Goal: Task Accomplishment & Management: Use online tool/utility

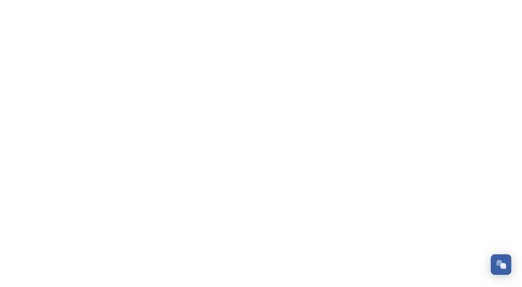
scroll to position [1087, 0]
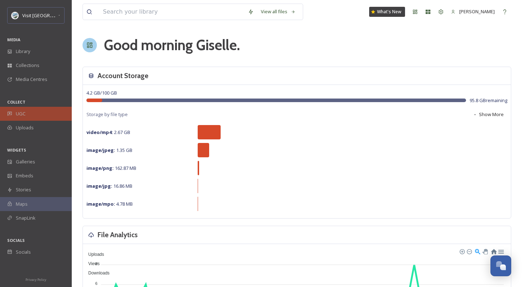
click at [43, 112] on div "UGC" at bounding box center [36, 114] width 72 height 14
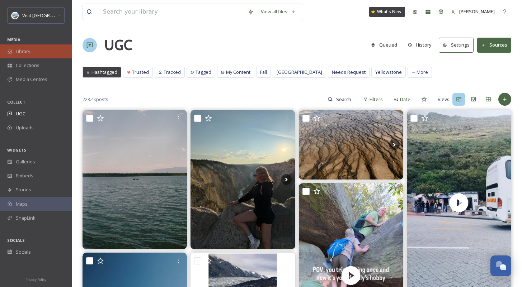
click at [23, 50] on span "Library" at bounding box center [23, 51] width 14 height 7
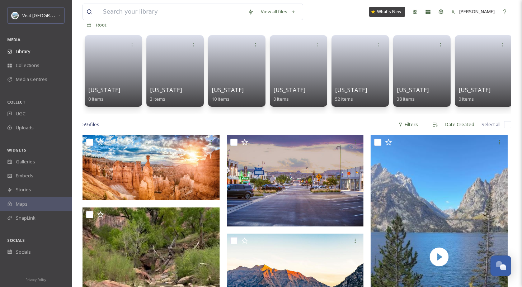
scroll to position [100, 0]
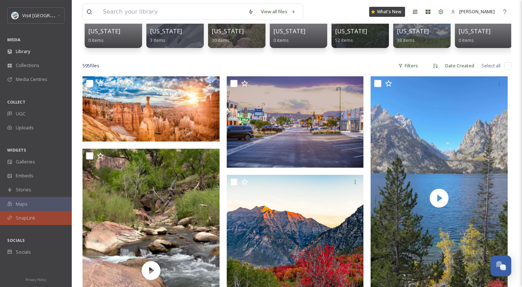
click at [45, 221] on div "SnapLink" at bounding box center [36, 218] width 72 height 14
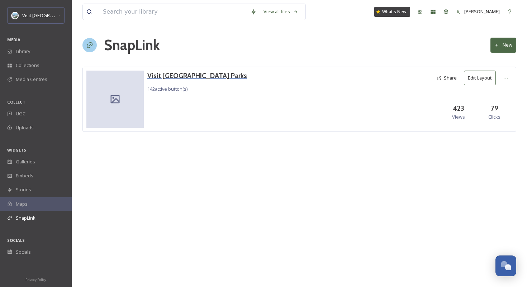
click at [171, 76] on h3 "Visit [GEOGRAPHIC_DATA] Parks" at bounding box center [197, 76] width 100 height 10
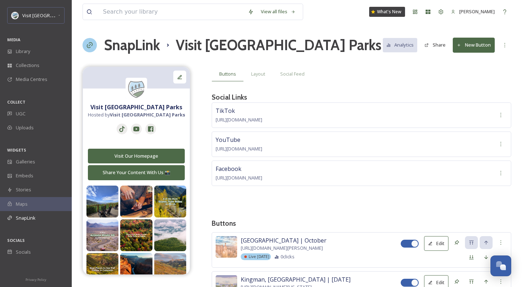
click at [488, 44] on button "New Button" at bounding box center [473, 45] width 42 height 15
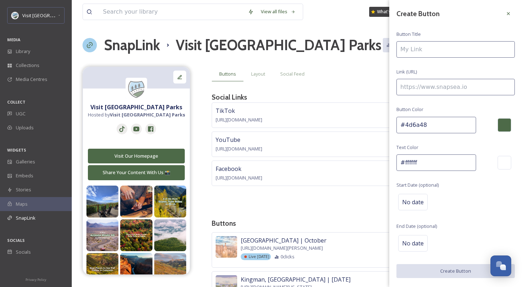
click at [431, 51] on input at bounding box center [455, 49] width 118 height 16
type input "6 Sites to Explore Native American Culture"
click at [455, 98] on div "Create Button Button Title 6 Sites to Explore Native American Culture Link (URL…" at bounding box center [455, 142] width 133 height 285
click at [455, 92] on input at bounding box center [455, 87] width 118 height 16
paste input "[URL][DOMAIN_NAME]"
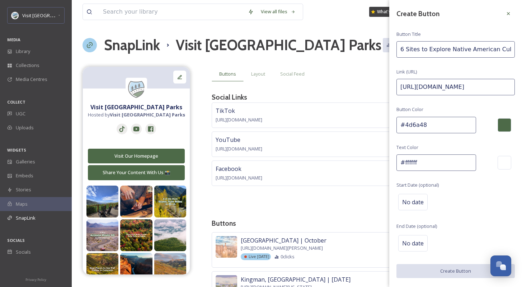
scroll to position [0, 79]
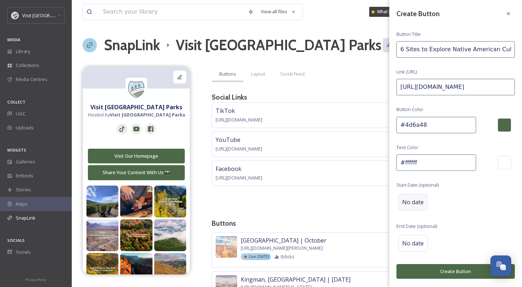
type input "[URL][DOMAIN_NAME]"
click at [407, 208] on div "No date" at bounding box center [412, 202] width 29 height 16
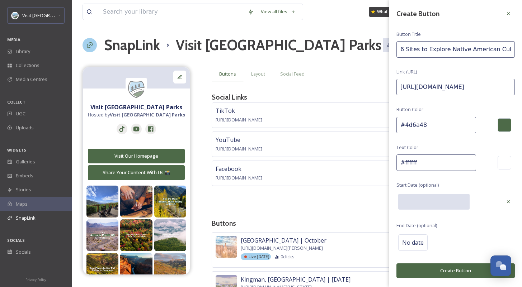
click at [415, 201] on input "text" at bounding box center [433, 202] width 71 height 16
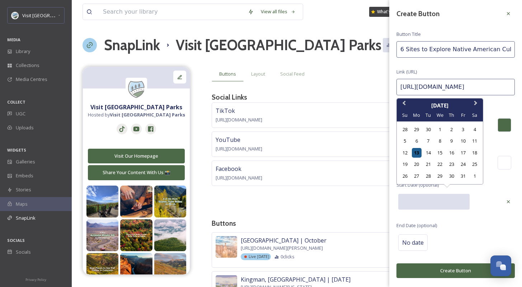
click at [415, 155] on div "13" at bounding box center [417, 153] width 10 height 10
type input "[DATE]"
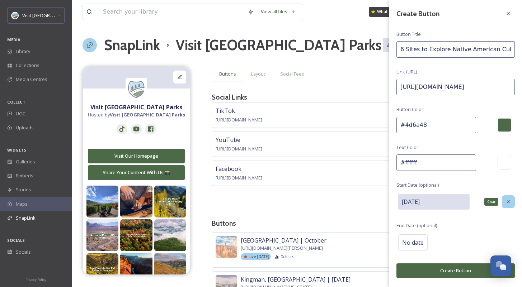
click at [508, 199] on icon at bounding box center [508, 202] width 6 height 6
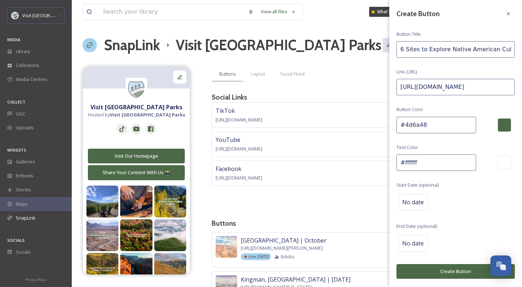
click at [461, 273] on button "Create Button" at bounding box center [455, 271] width 118 height 15
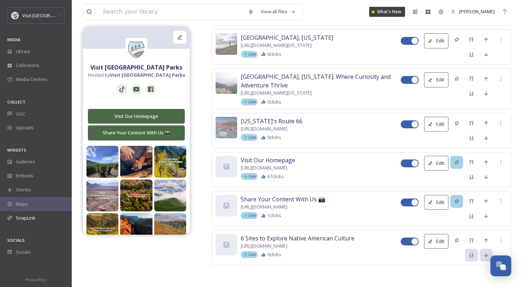
scroll to position [5707, 0]
click at [468, 243] on icon at bounding box center [471, 241] width 6 height 6
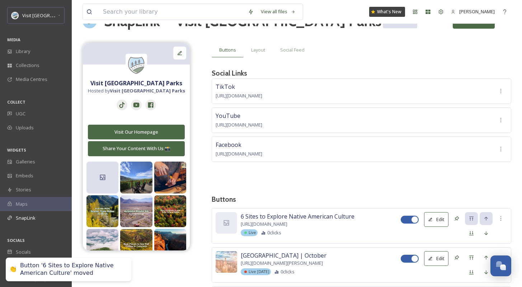
scroll to position [95, 0]
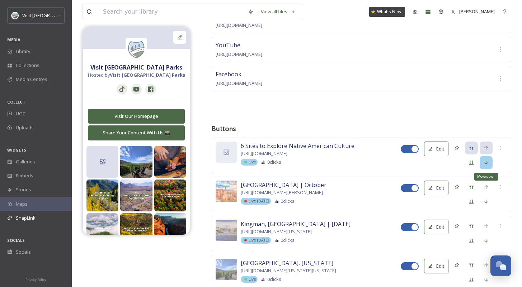
click at [488, 165] on div "Move down" at bounding box center [485, 162] width 13 height 13
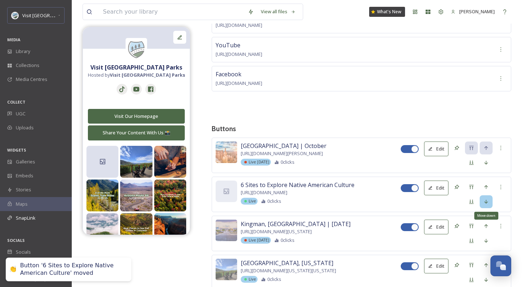
click at [489, 205] on div "Move down" at bounding box center [485, 201] width 13 height 13
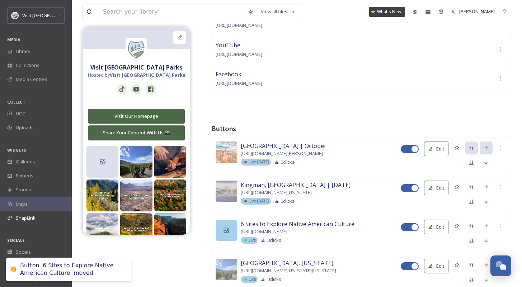
click at [227, 233] on icon at bounding box center [226, 230] width 5 height 5
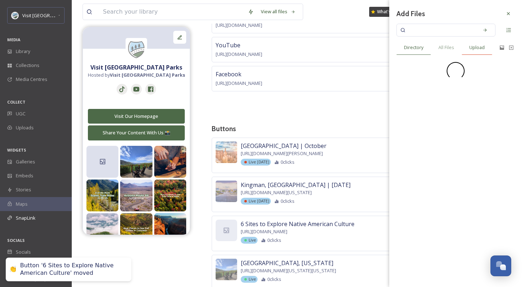
click at [466, 48] on div "Upload" at bounding box center [476, 47] width 30 height 15
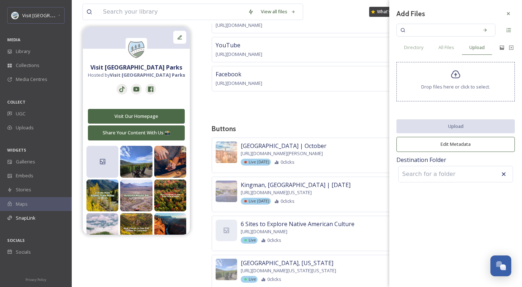
click at [449, 90] on span "Drop files here or click to select." at bounding box center [455, 87] width 69 height 7
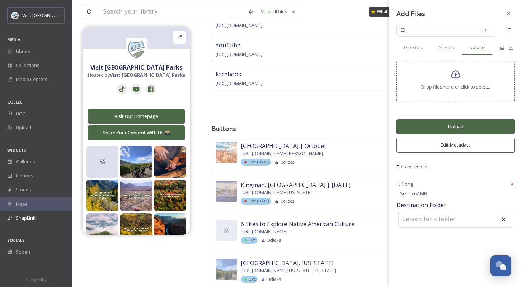
click at [460, 127] on button "Upload" at bounding box center [455, 126] width 118 height 15
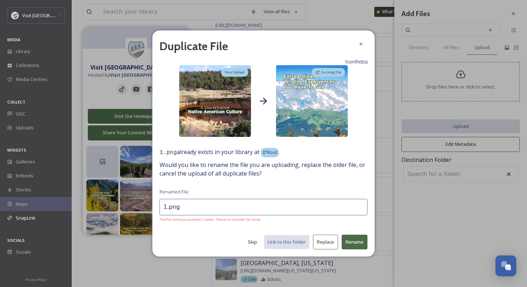
click at [198, 205] on input "1.png" at bounding box center [264, 207] width 208 height 16
type input "Native American Culture"
click at [362, 241] on button "Rename" at bounding box center [355, 242] width 26 height 15
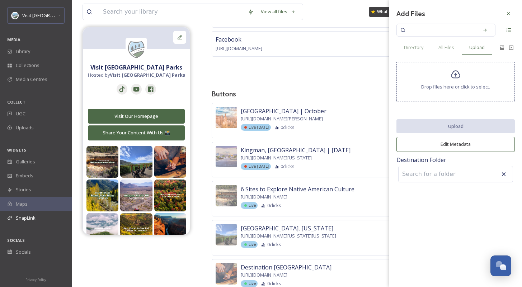
scroll to position [131, 0]
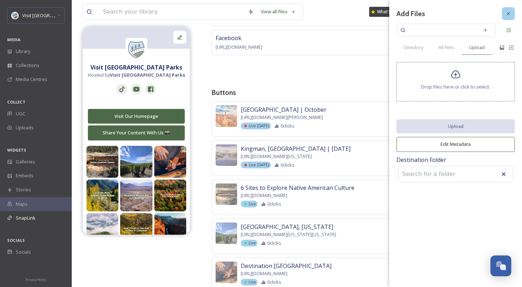
click at [509, 16] on icon at bounding box center [508, 14] width 6 height 6
